Goal: Information Seeking & Learning: Learn about a topic

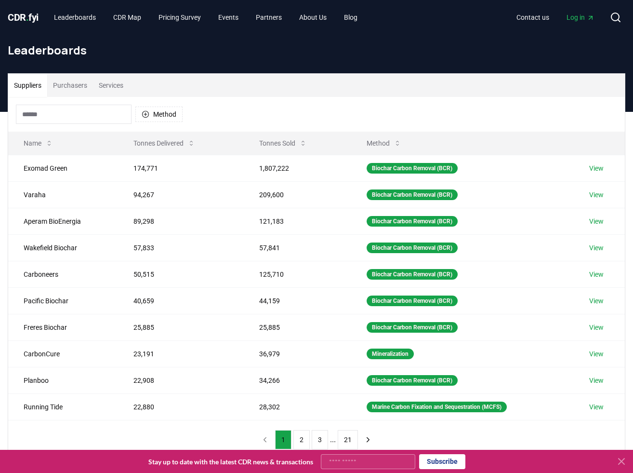
scroll to position [11, 0]
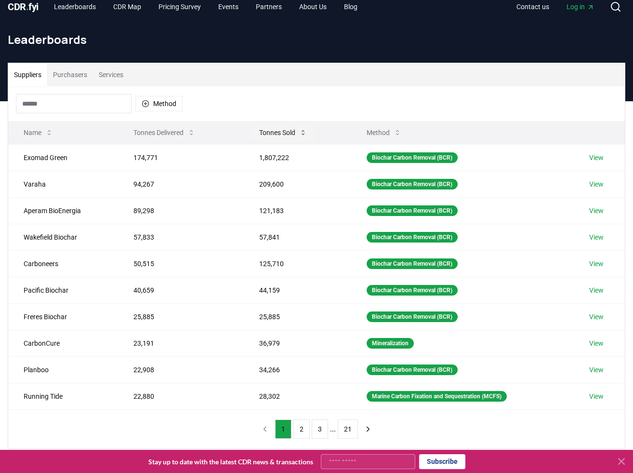
click at [285, 134] on button "Tonnes Sold" at bounding box center [283, 132] width 63 height 19
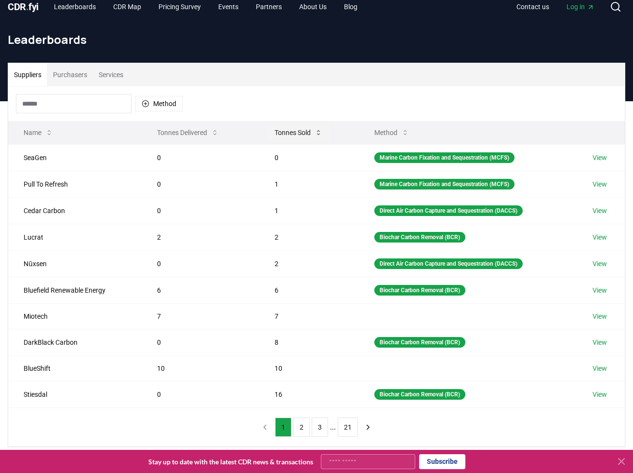
click at [285, 134] on button "Tonnes Sold" at bounding box center [298, 132] width 63 height 19
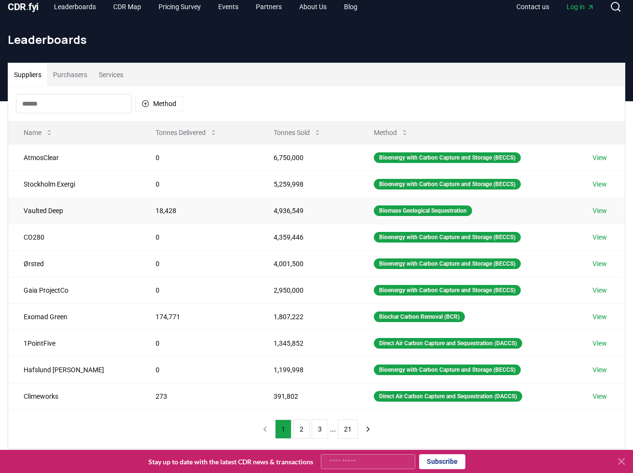
click at [604, 208] on link "View" at bounding box center [600, 211] width 14 height 10
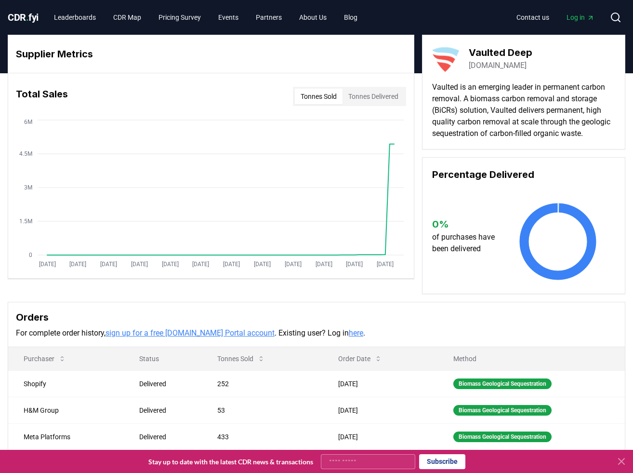
click at [572, 16] on span "Log in" at bounding box center [581, 18] width 28 height 10
